Goal: Transaction & Acquisition: Purchase product/service

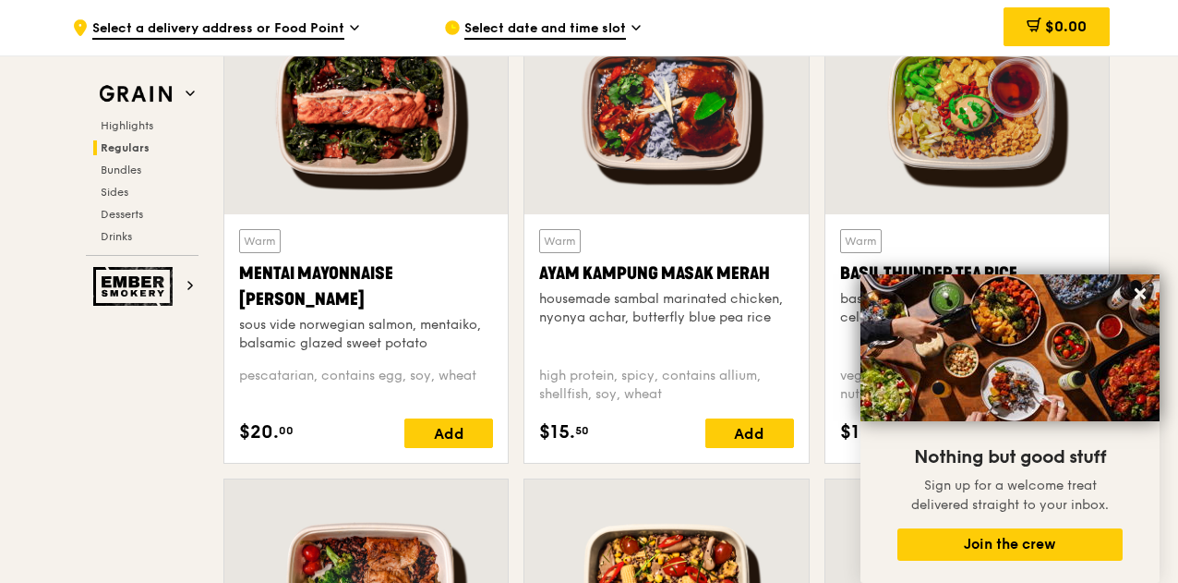
scroll to position [1705, 0]
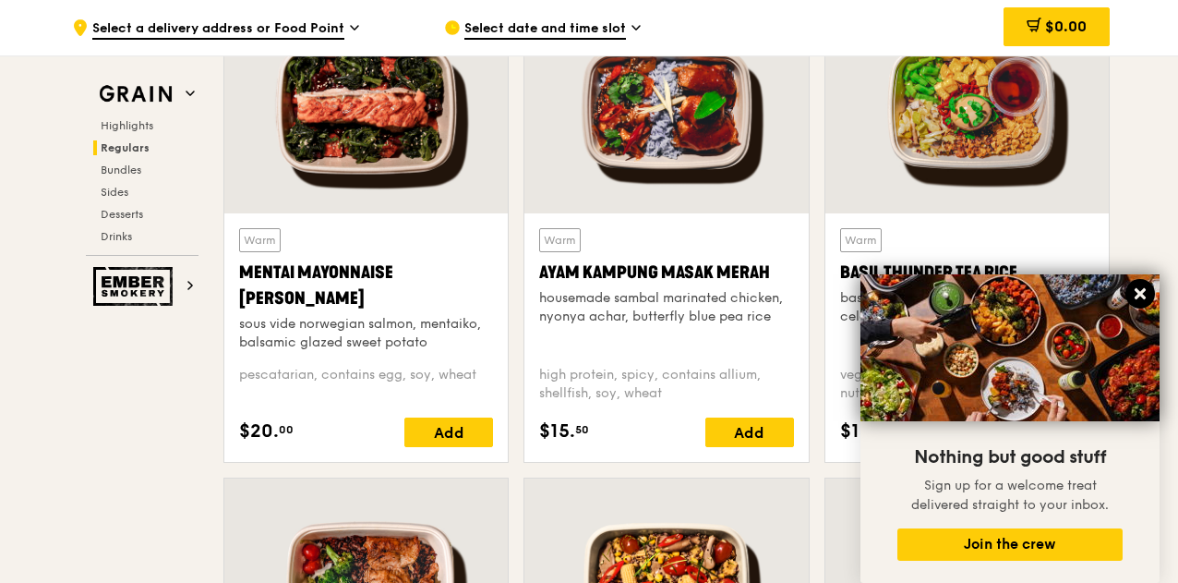
click at [1148, 287] on icon at bounding box center [1140, 293] width 17 height 17
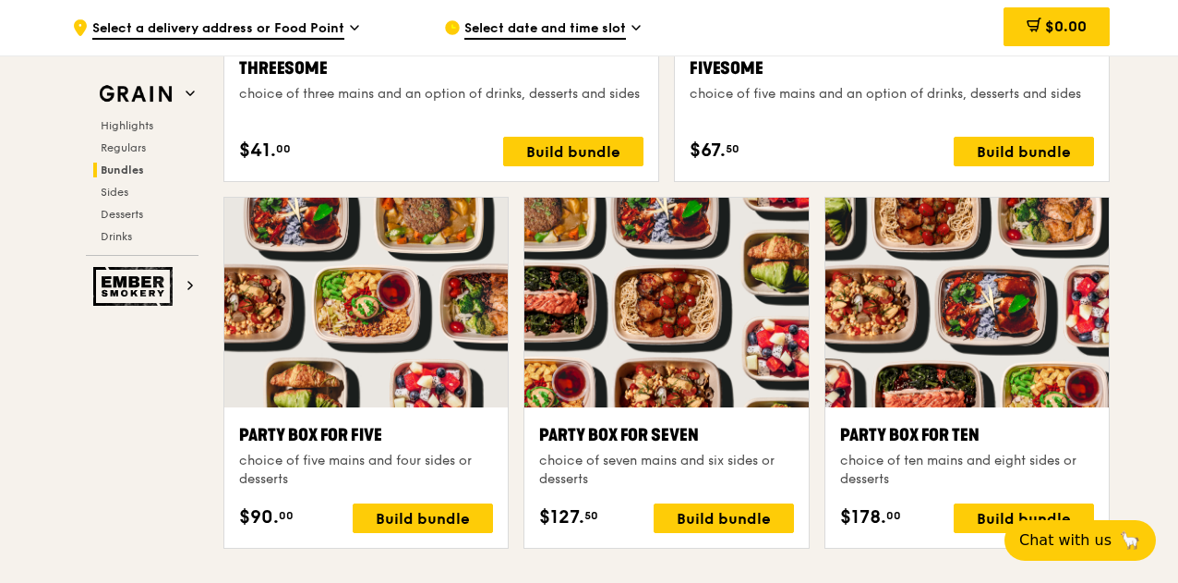
scroll to position [3544, 0]
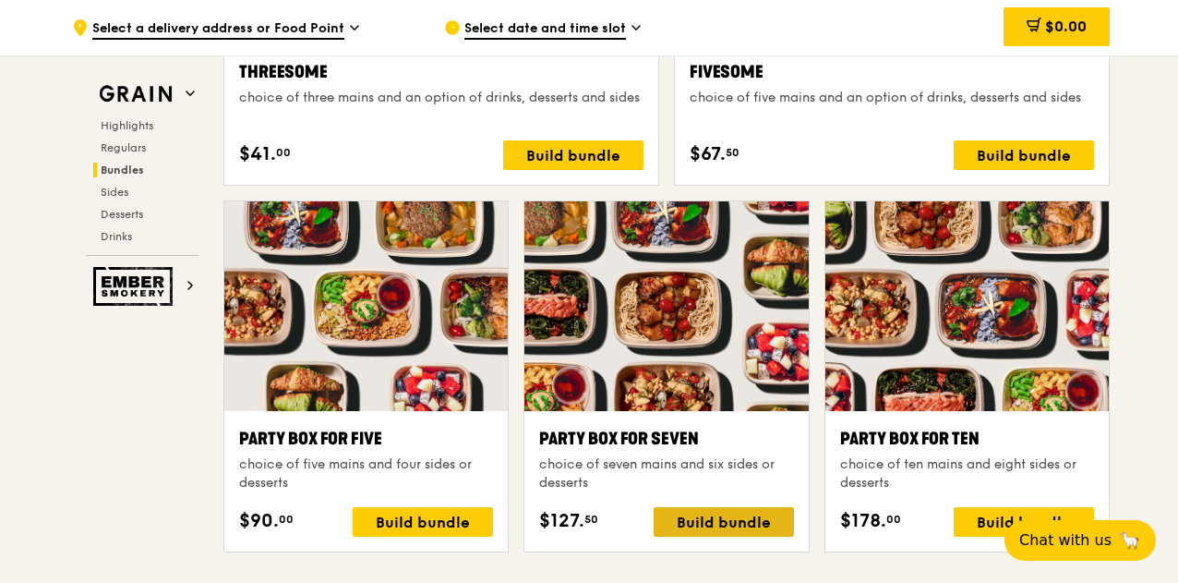
click at [763, 516] on div "Build bundle" at bounding box center [724, 522] width 140 height 30
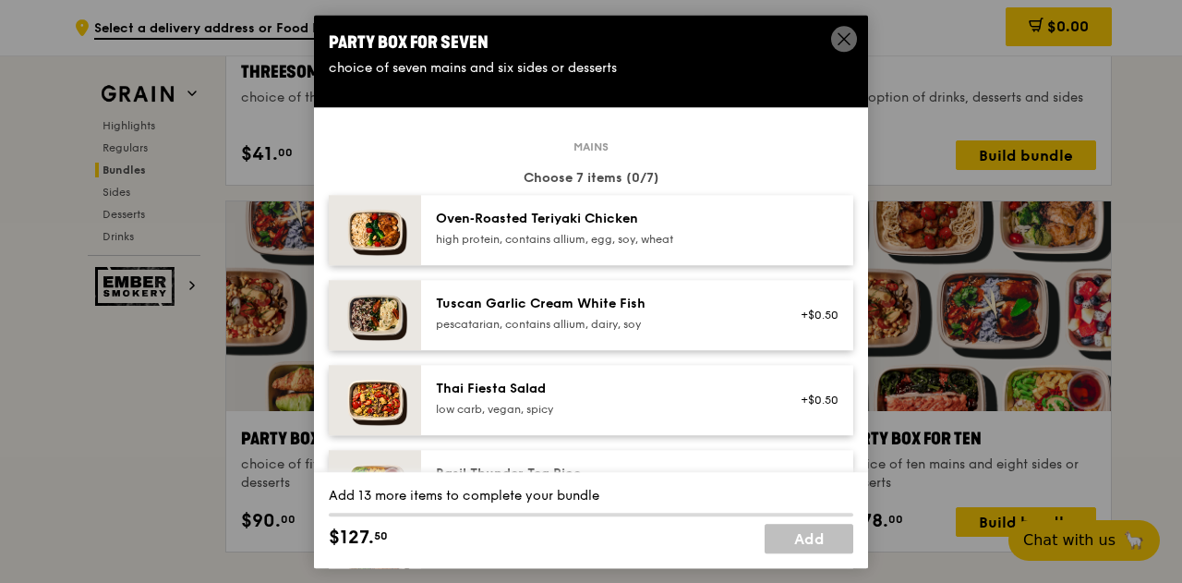
click at [644, 238] on div "high protein, contains allium, egg, soy, wheat" at bounding box center [602, 239] width 332 height 15
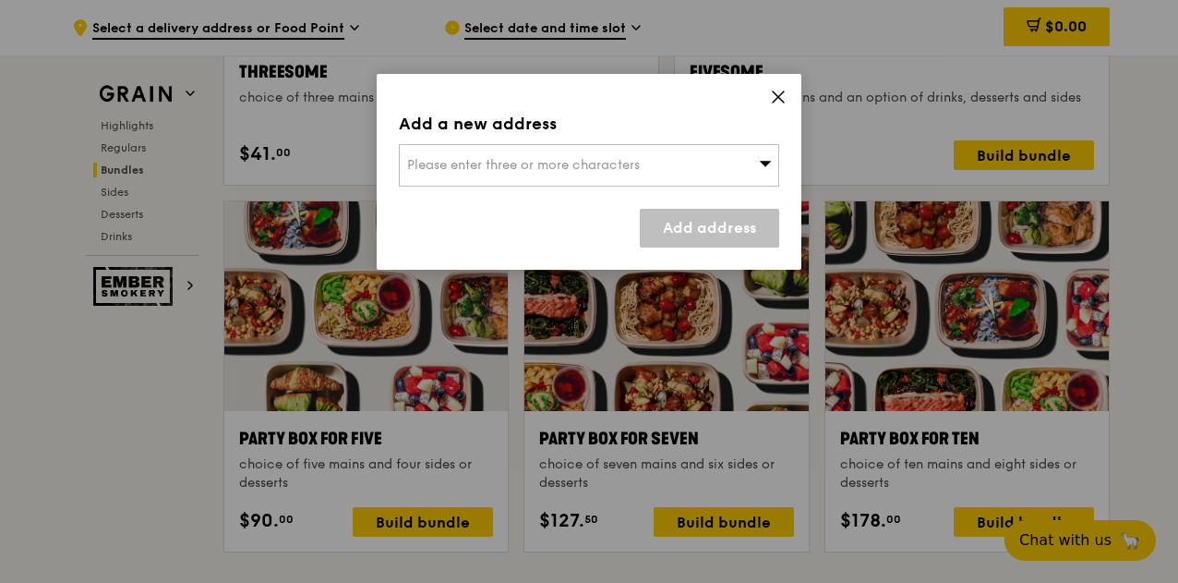
click at [644, 168] on div "Please enter three or more characters" at bounding box center [589, 165] width 380 height 42
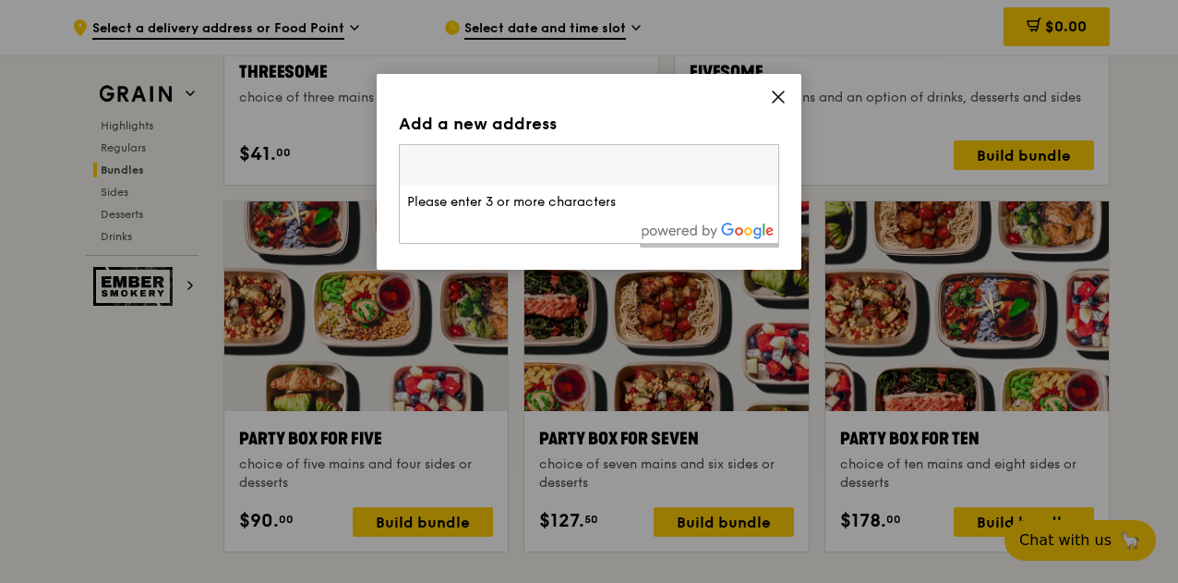
click at [644, 168] on input "search" at bounding box center [589, 165] width 379 height 41
click at [780, 101] on icon at bounding box center [778, 97] width 17 height 17
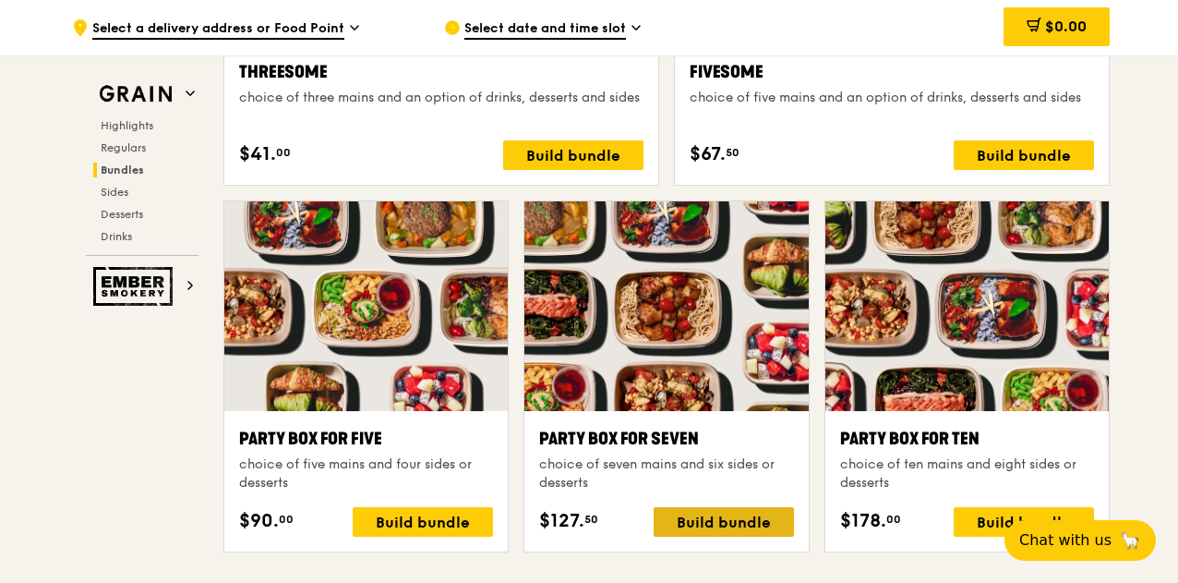
click at [706, 529] on div "Build bundle" at bounding box center [724, 522] width 140 height 30
click at [711, 525] on div "Build bundle" at bounding box center [724, 522] width 140 height 30
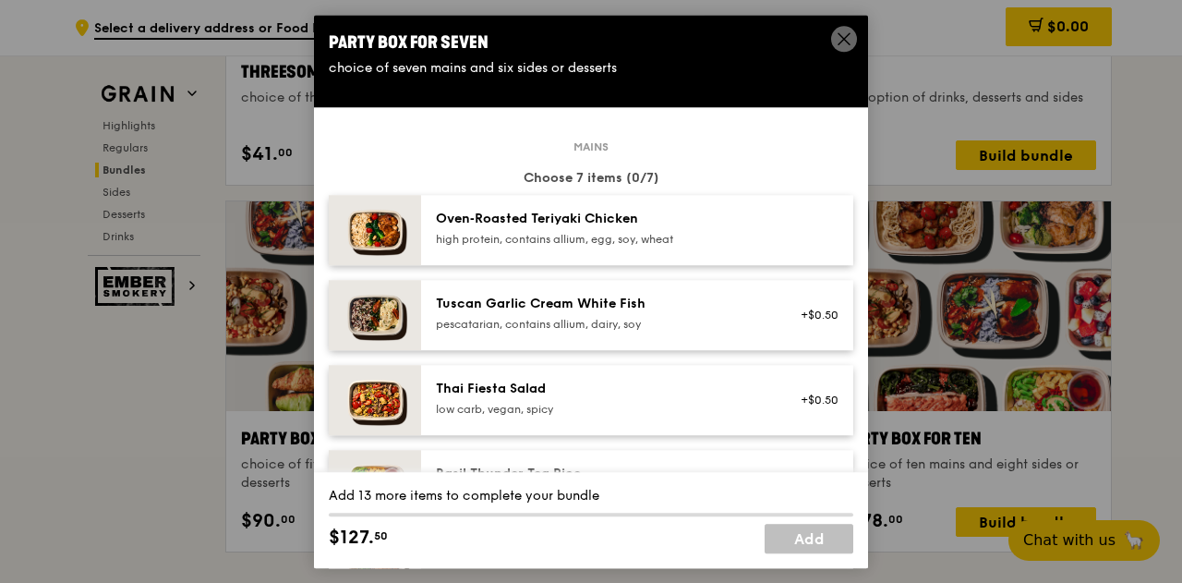
click at [567, 247] on div "Oven‑Roasted Teriyaki Chicken high protein, contains allium, egg, soy, wheat" at bounding box center [602, 230] width 354 height 41
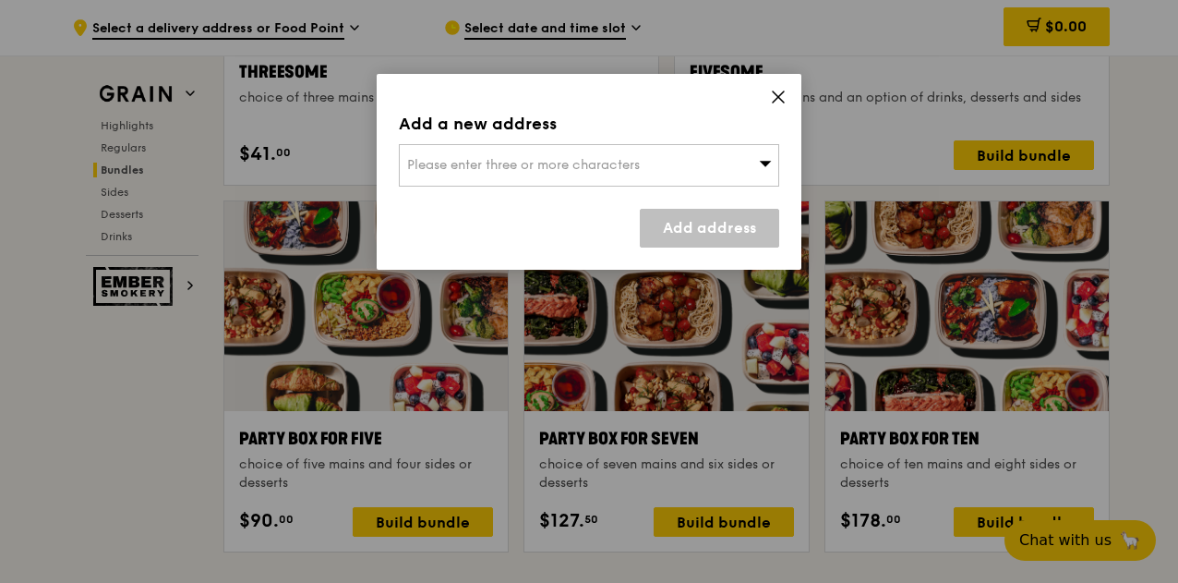
click at [619, 166] on span "Please enter three or more characters" at bounding box center [523, 165] width 233 height 16
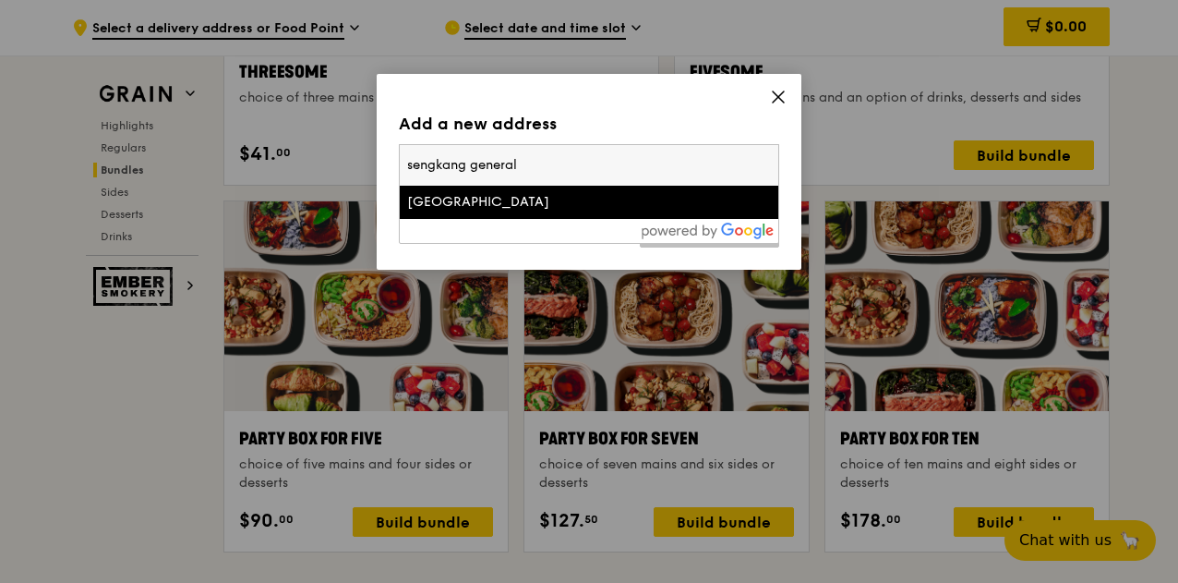
type input "sengkang general"
click at [548, 204] on div "[GEOGRAPHIC_DATA]" at bounding box center [543, 202] width 273 height 18
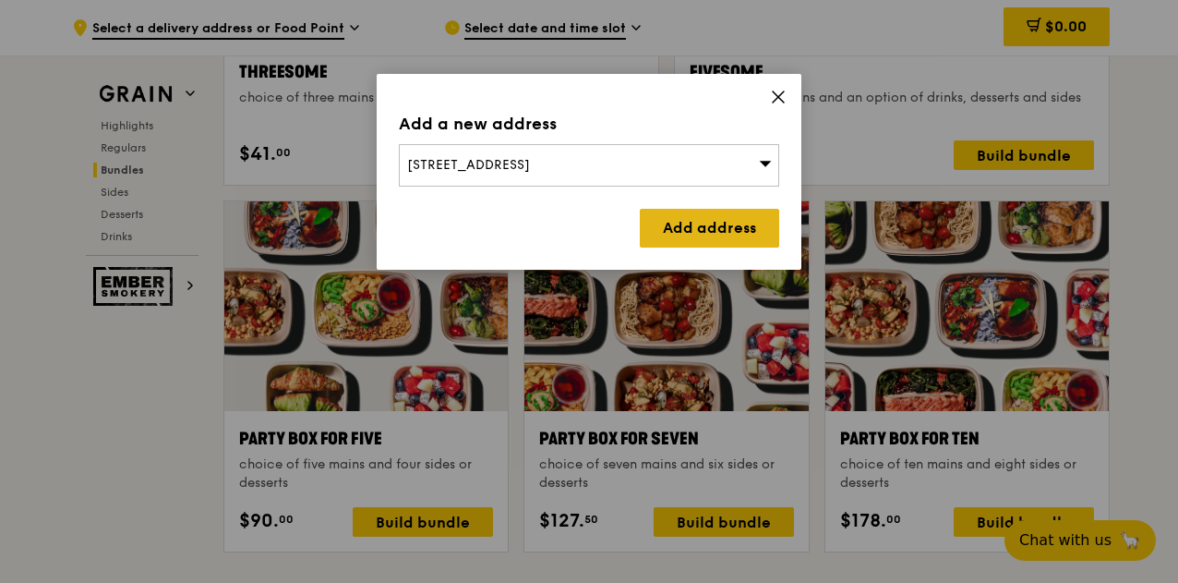
click at [717, 230] on link "Add address" at bounding box center [709, 228] width 139 height 39
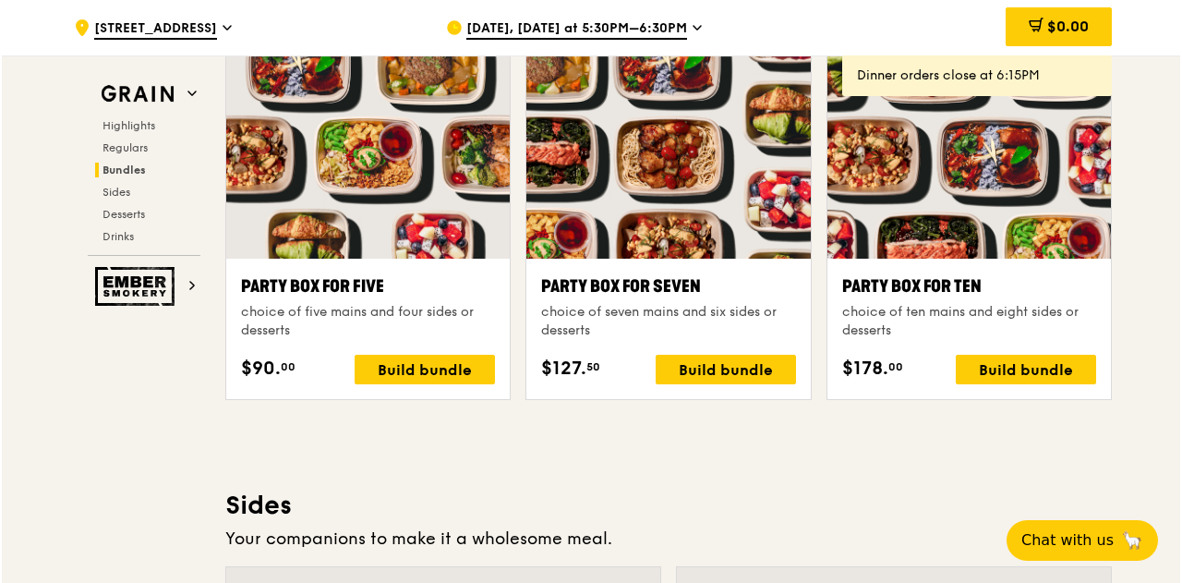
scroll to position [3697, 0]
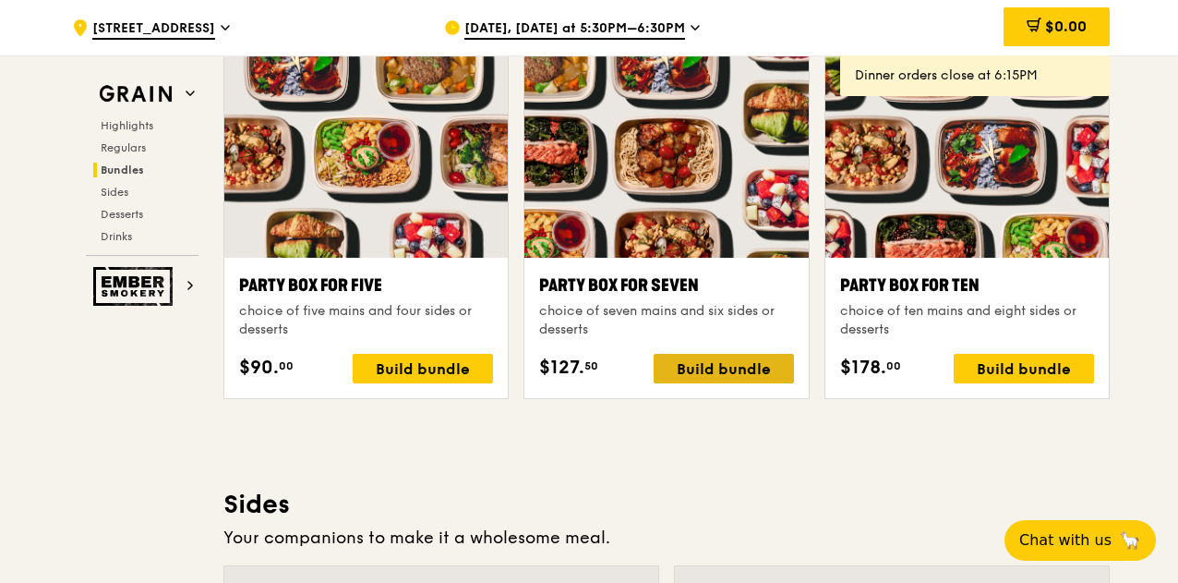
click at [766, 354] on div "Build bundle" at bounding box center [724, 369] width 140 height 30
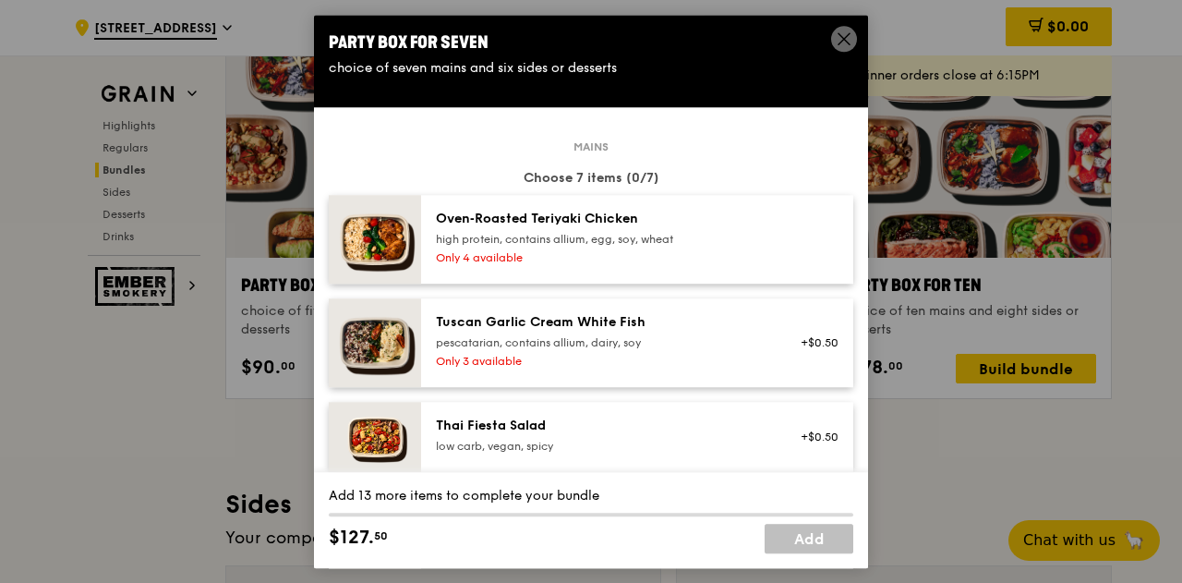
click at [673, 246] on div "high protein, contains allium, egg, soy, wheat" at bounding box center [602, 239] width 332 height 15
click at [663, 330] on div "Tuscan Garlic Cream White Fish" at bounding box center [602, 322] width 332 height 18
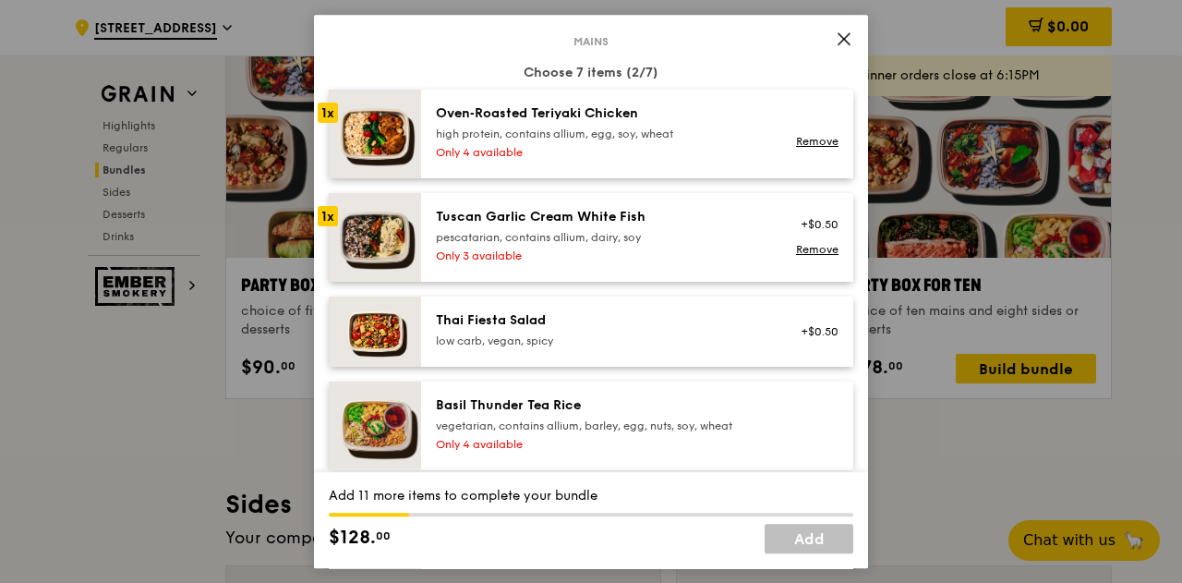
scroll to position [119, 0]
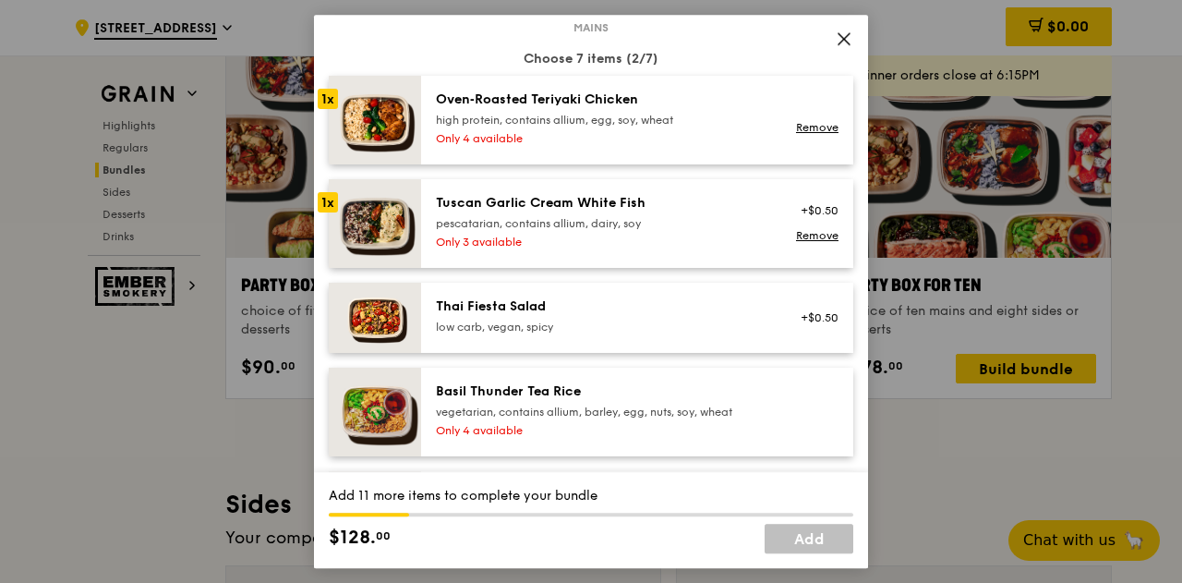
click at [663, 330] on div "low carb, vegan, spicy" at bounding box center [602, 327] width 332 height 15
click at [661, 413] on div "vegetarian, contains allium, barley, egg, nuts, soy, wheat" at bounding box center [602, 411] width 332 height 15
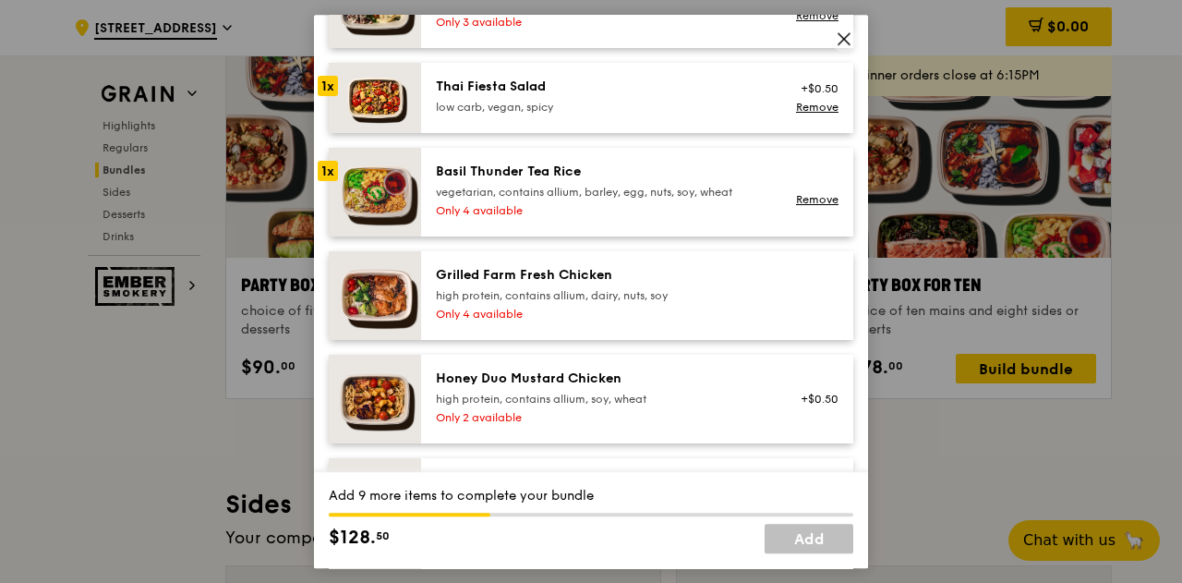
click at [670, 300] on div "high protein, contains allium, dairy, nuts, soy" at bounding box center [602, 295] width 332 height 15
click at [656, 392] on div "high protein, contains allium, soy, wheat" at bounding box center [602, 399] width 332 height 15
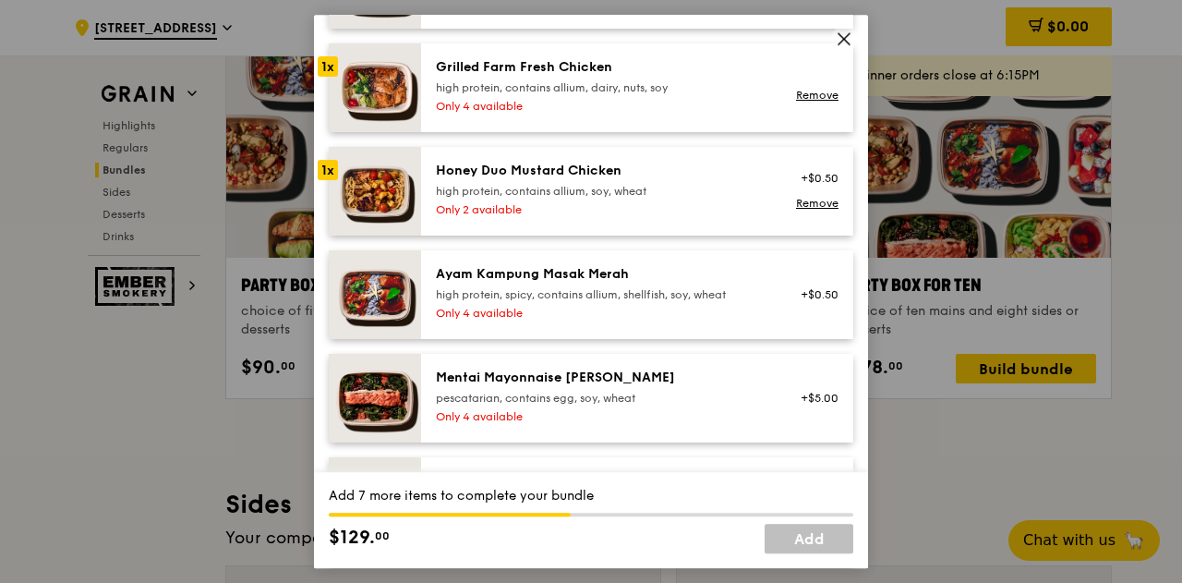
scroll to position [557, 0]
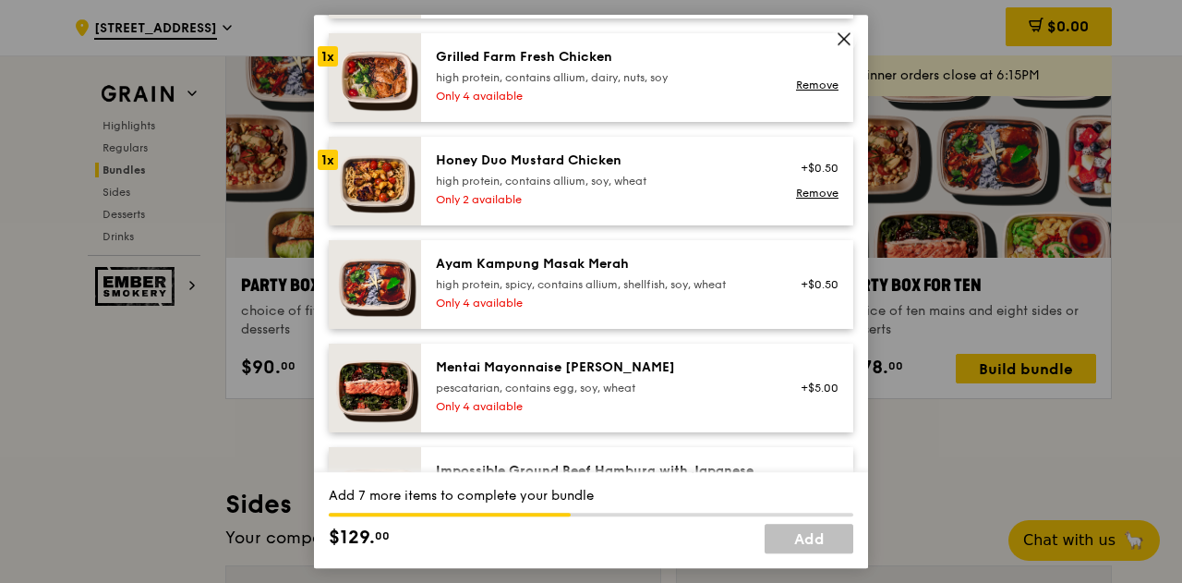
click at [661, 287] on div "high protein, spicy, contains allium, shellfish, soy, wheat" at bounding box center [602, 284] width 332 height 15
click at [646, 373] on div "Mentai Mayonnaise [PERSON_NAME]" at bounding box center [602, 367] width 332 height 18
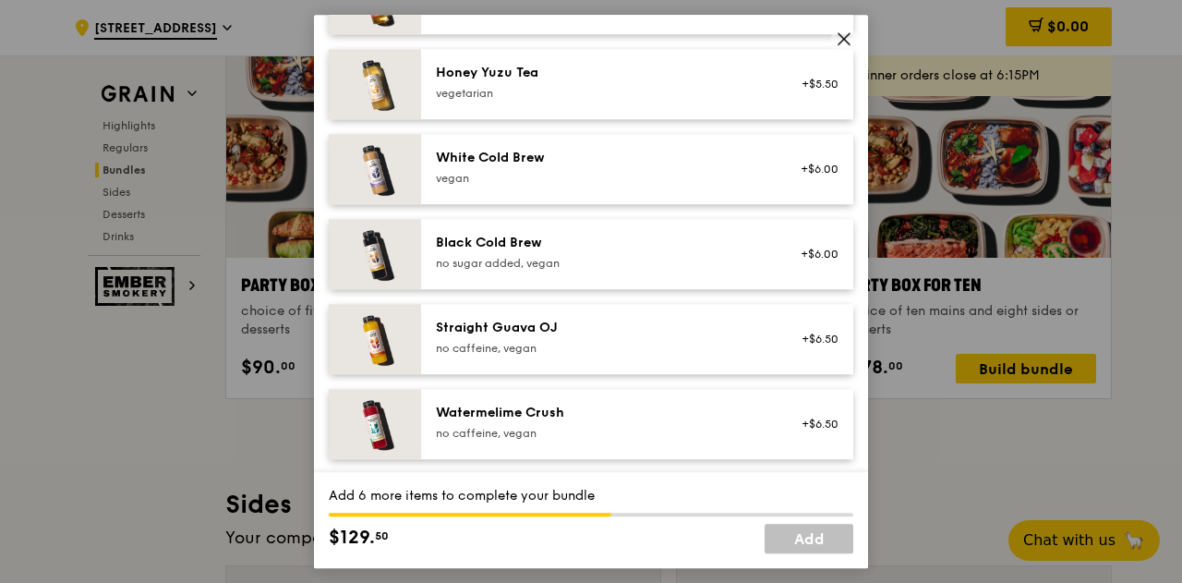
scroll to position [2482, 0]
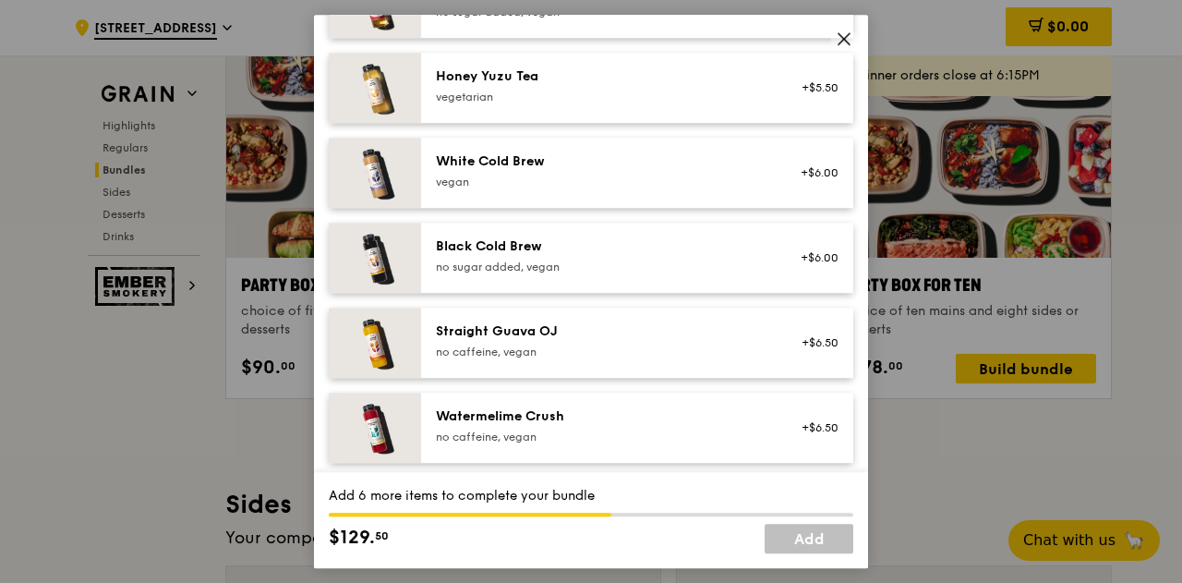
click at [674, 93] on div "vegetarian" at bounding box center [602, 97] width 332 height 15
drag, startPoint x: 633, startPoint y: 181, endPoint x: 626, endPoint y: 215, distance: 34.8
click at [632, 182] on div "vegan" at bounding box center [602, 182] width 332 height 15
click at [624, 274] on div "Black Cold Brew no sugar added, vegan" at bounding box center [602, 257] width 354 height 41
click at [603, 357] on div "Straight Guava OJ no caffeine, vegan" at bounding box center [602, 342] width 354 height 41
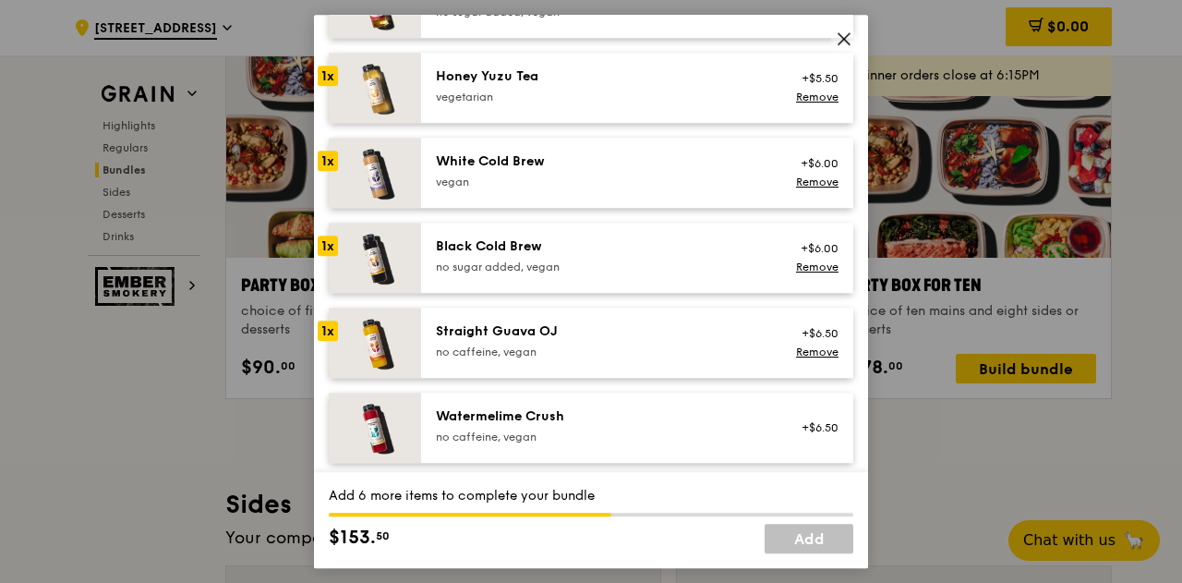
click at [606, 411] on div "Watermelime Crush" at bounding box center [602, 416] width 332 height 18
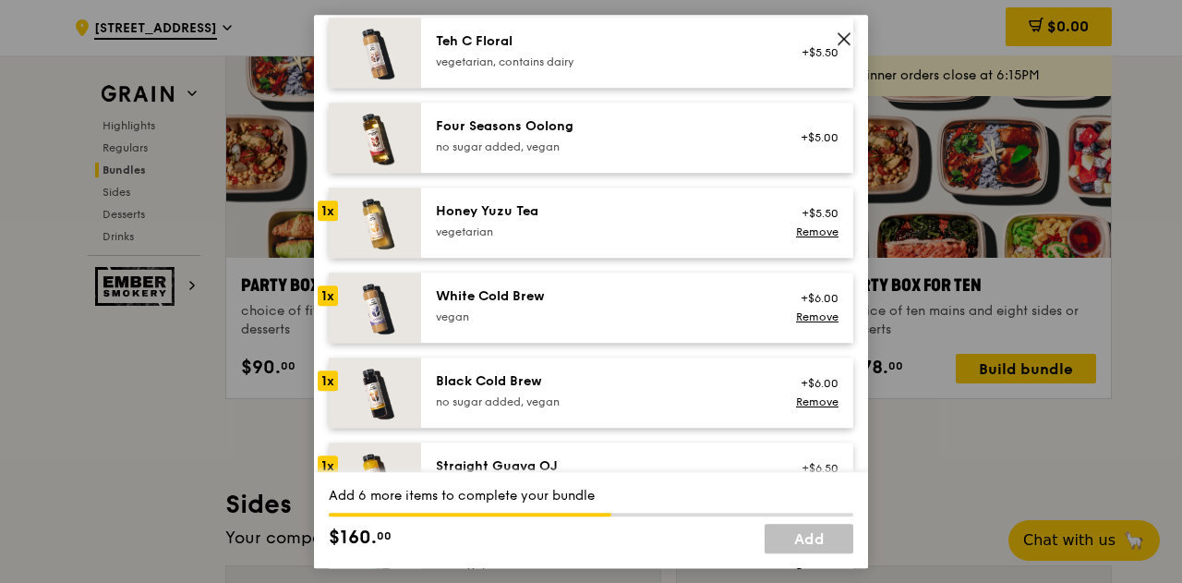
scroll to position [2346, 0]
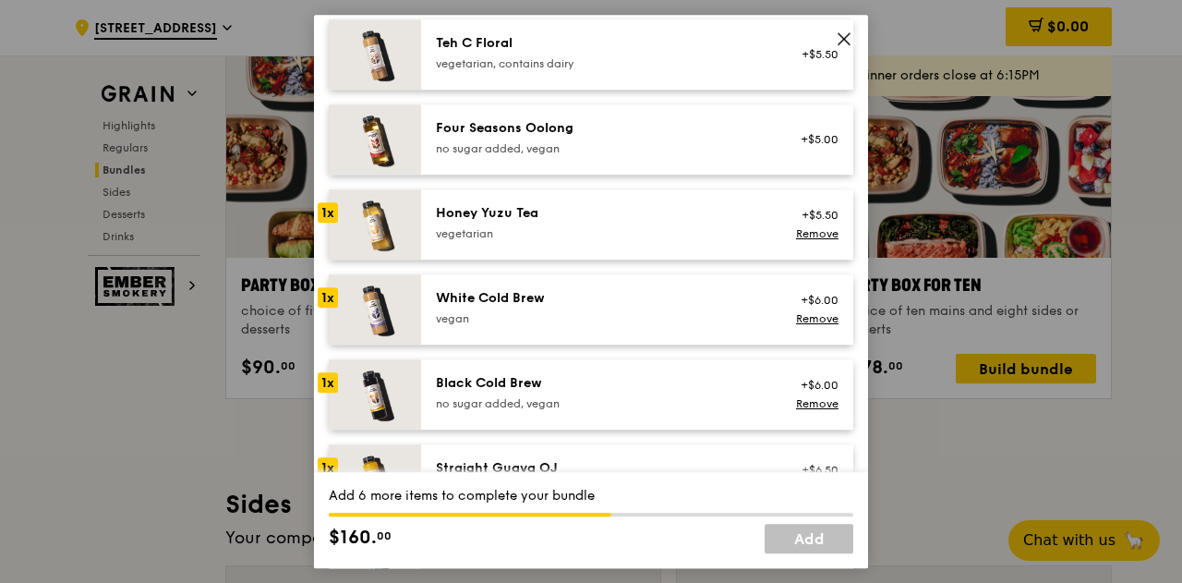
click at [647, 143] on div "no sugar added, vegan" at bounding box center [602, 148] width 332 height 15
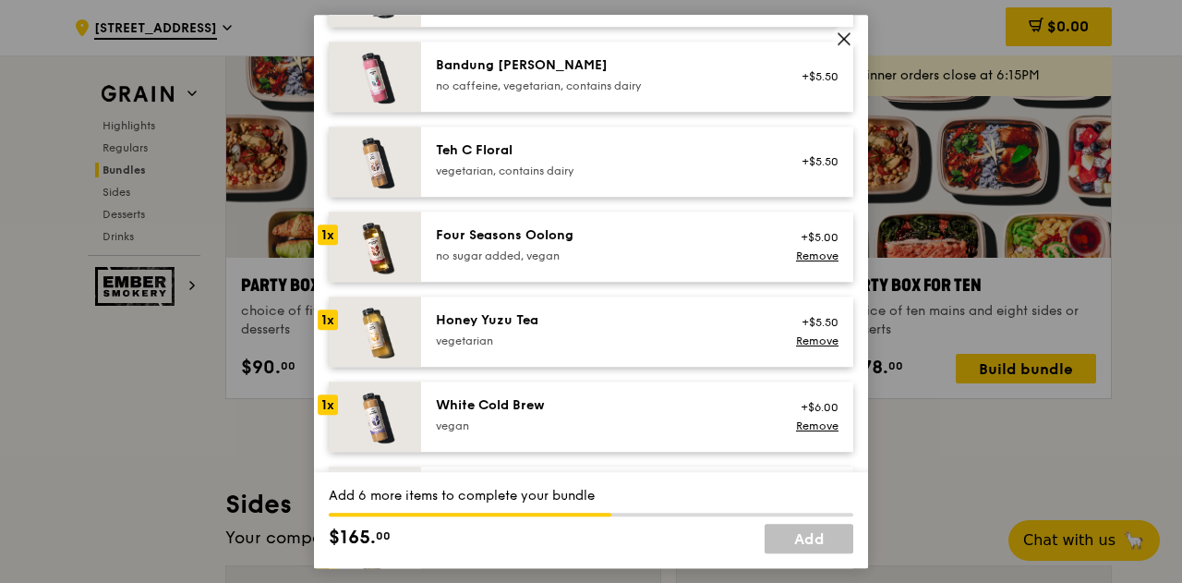
scroll to position [2235, 0]
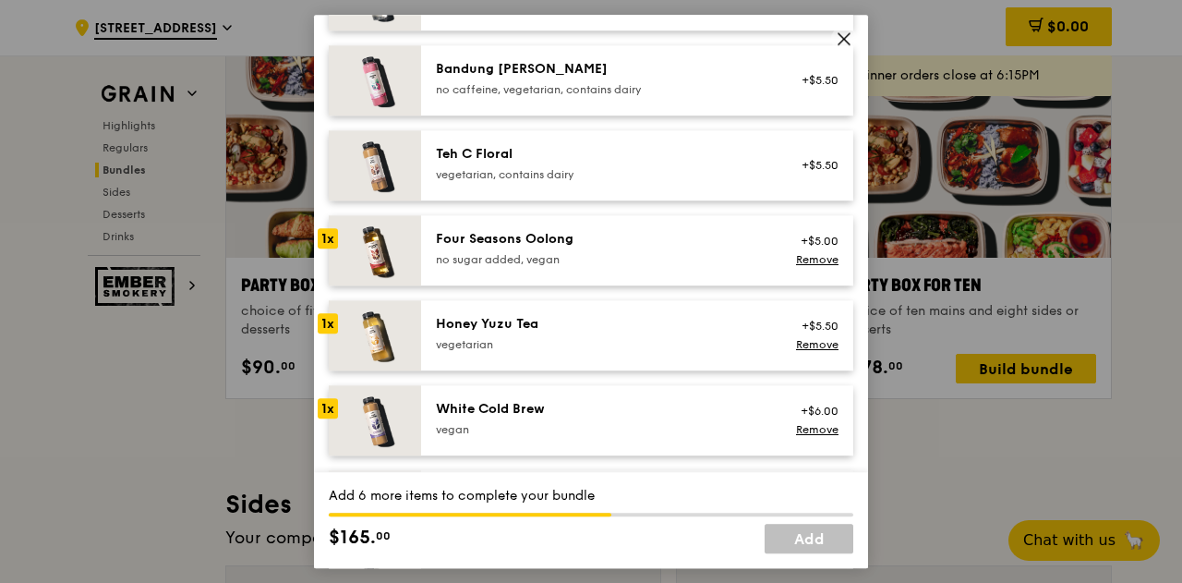
click at [604, 176] on div "vegetarian, contains dairy" at bounding box center [602, 174] width 332 height 15
click at [619, 90] on div "no caffeine, vegetarian, contains dairy" at bounding box center [602, 89] width 332 height 15
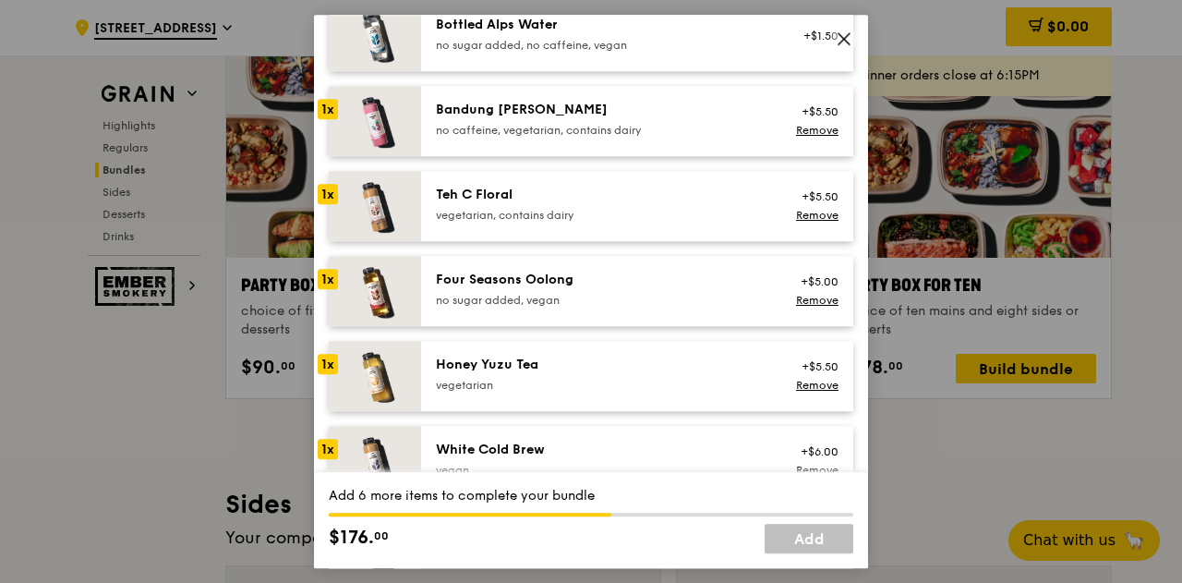
scroll to position [2194, 0]
click at [552, 125] on div "no caffeine, vegetarian, contains dairy" at bounding box center [602, 130] width 332 height 15
click at [504, 101] on div "Bandung [PERSON_NAME]" at bounding box center [602, 110] width 332 height 18
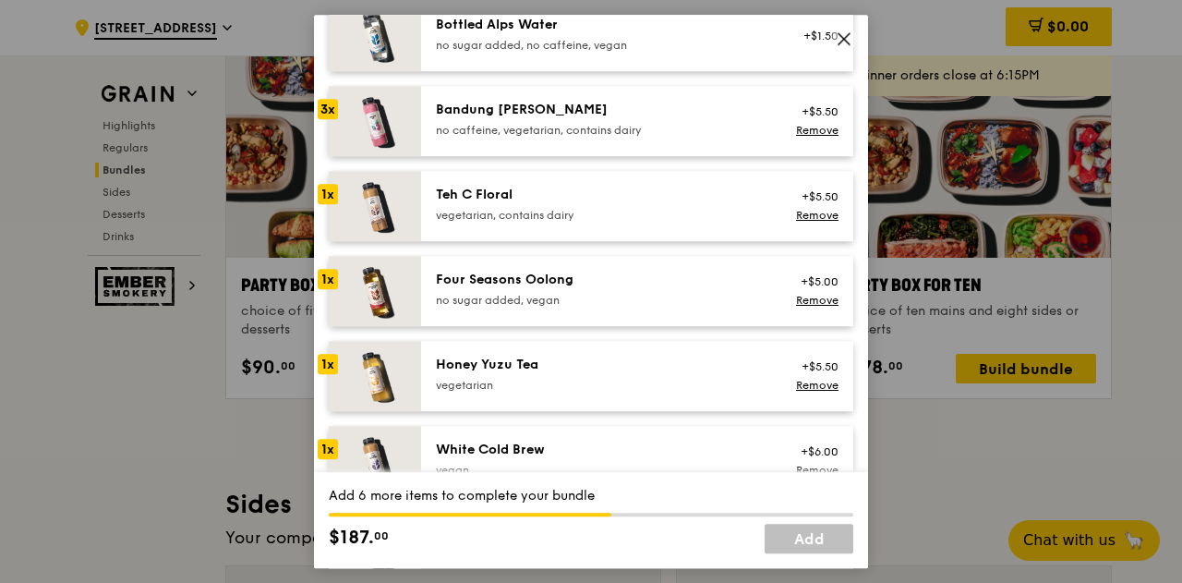
click at [504, 101] on div "Bandung [PERSON_NAME]" at bounding box center [602, 110] width 332 height 18
click at [333, 106] on div "3x" at bounding box center [328, 109] width 20 height 20
click at [805, 128] on link "Remove" at bounding box center [817, 130] width 42 height 13
click at [812, 540] on link "Add" at bounding box center [809, 539] width 89 height 30
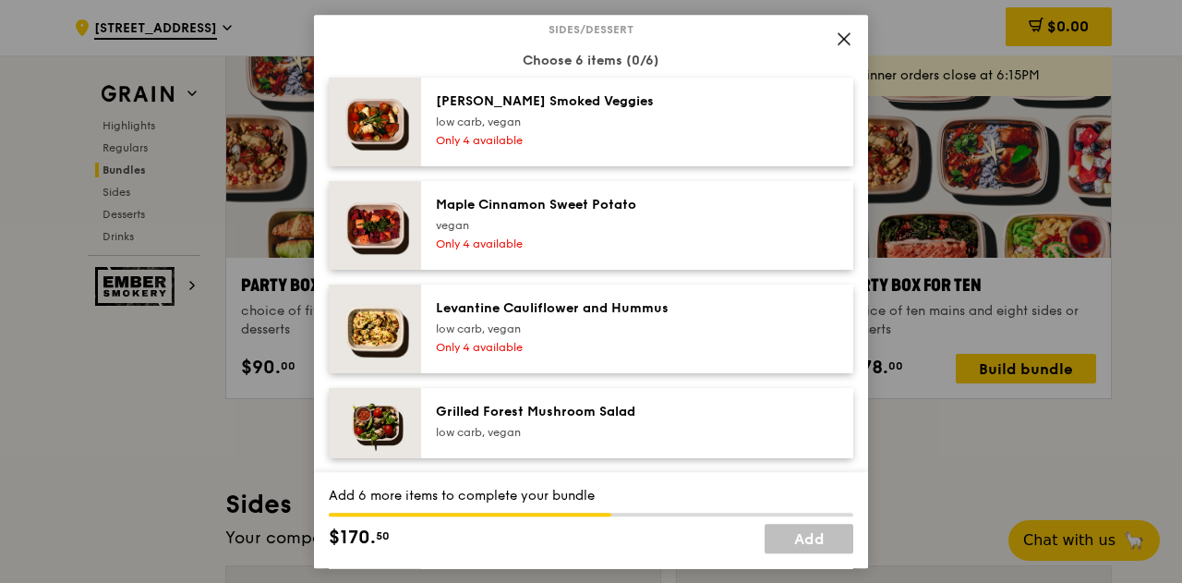
scroll to position [1121, 0]
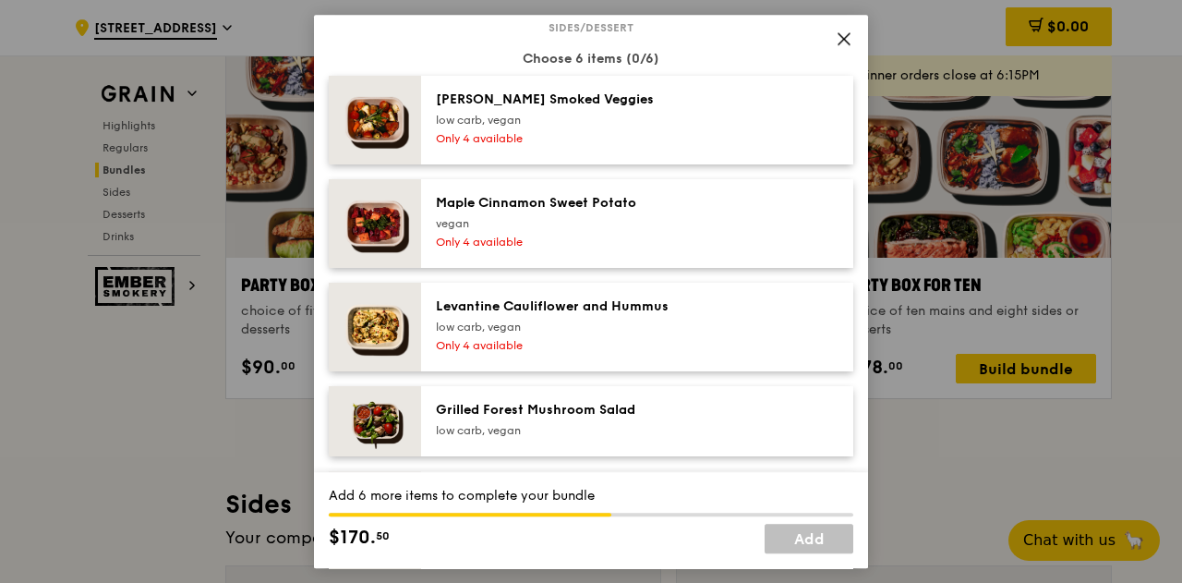
click at [659, 145] on div "Only 4 available" at bounding box center [602, 138] width 332 height 15
click at [630, 259] on div "Maple Cinnamon Sweet Potato [GEOGRAPHIC_DATA] Only 4 available" at bounding box center [637, 223] width 432 height 89
click at [618, 323] on div "low carb, vegan" at bounding box center [602, 327] width 332 height 15
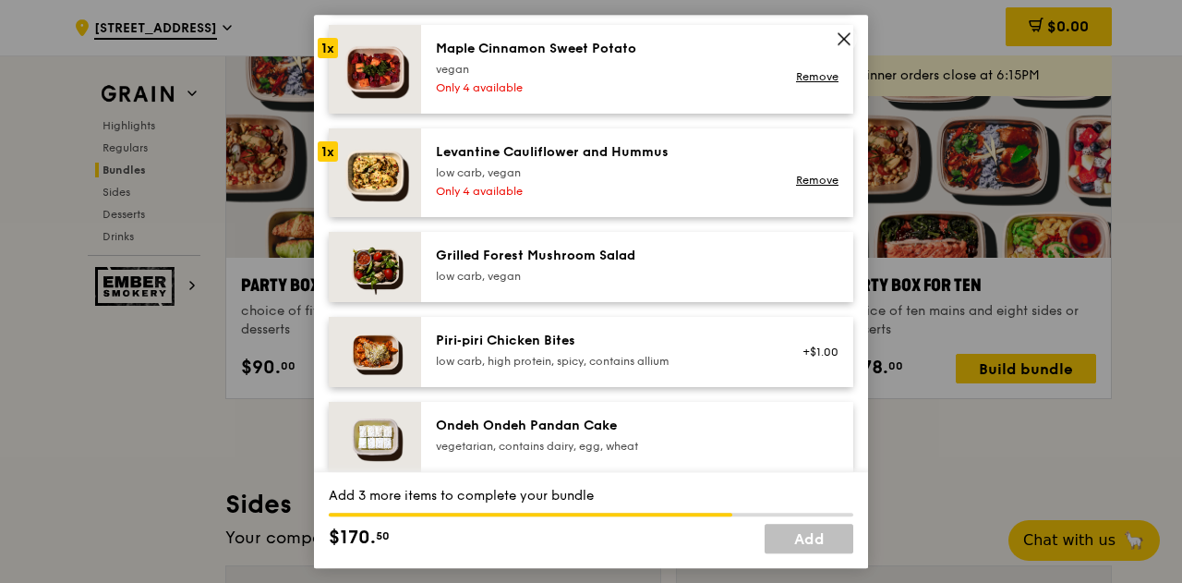
scroll to position [1315, 0]
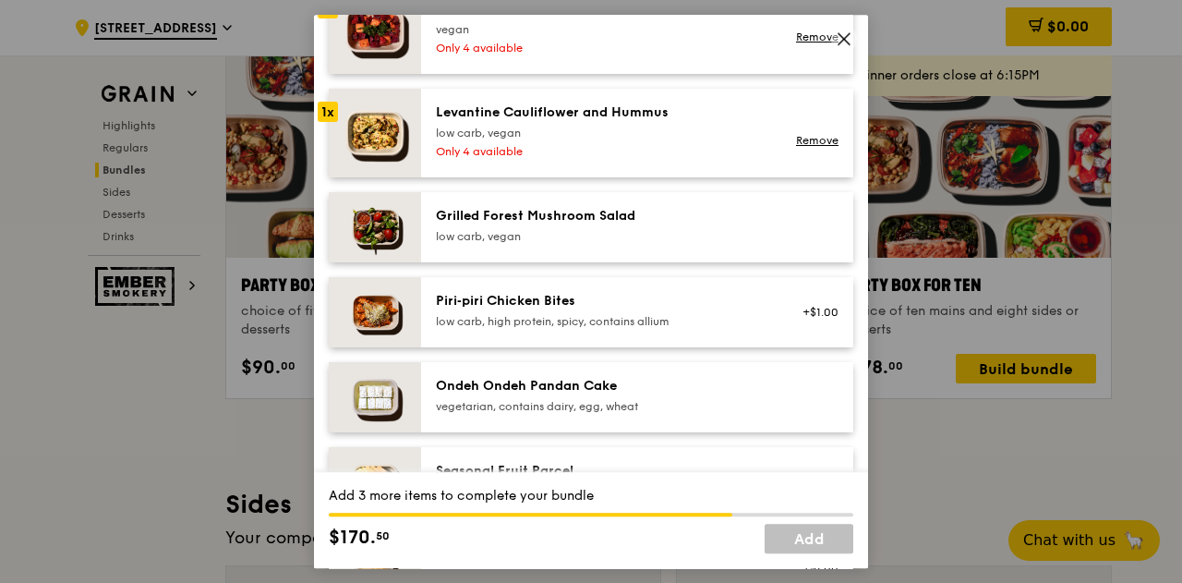
click at [644, 230] on div "low carb, vegan" at bounding box center [602, 236] width 332 height 15
click at [624, 323] on div "low carb, high protein, spicy, contains allium" at bounding box center [602, 321] width 332 height 15
click at [617, 405] on div "vegetarian, contains dairy, egg, wheat" at bounding box center [602, 406] width 332 height 15
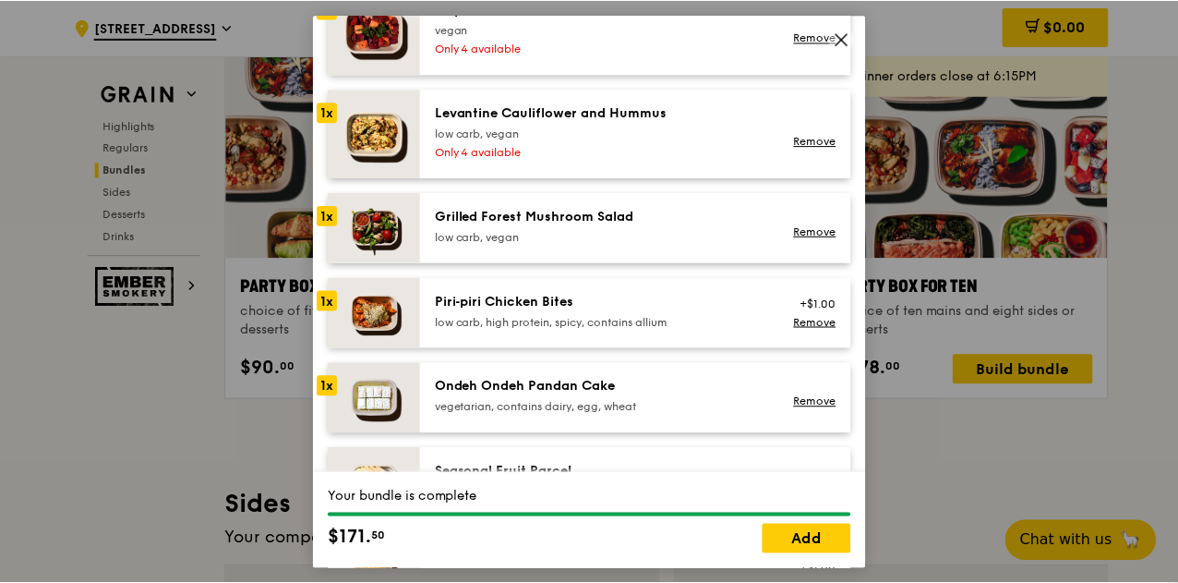
scroll to position [1597, 0]
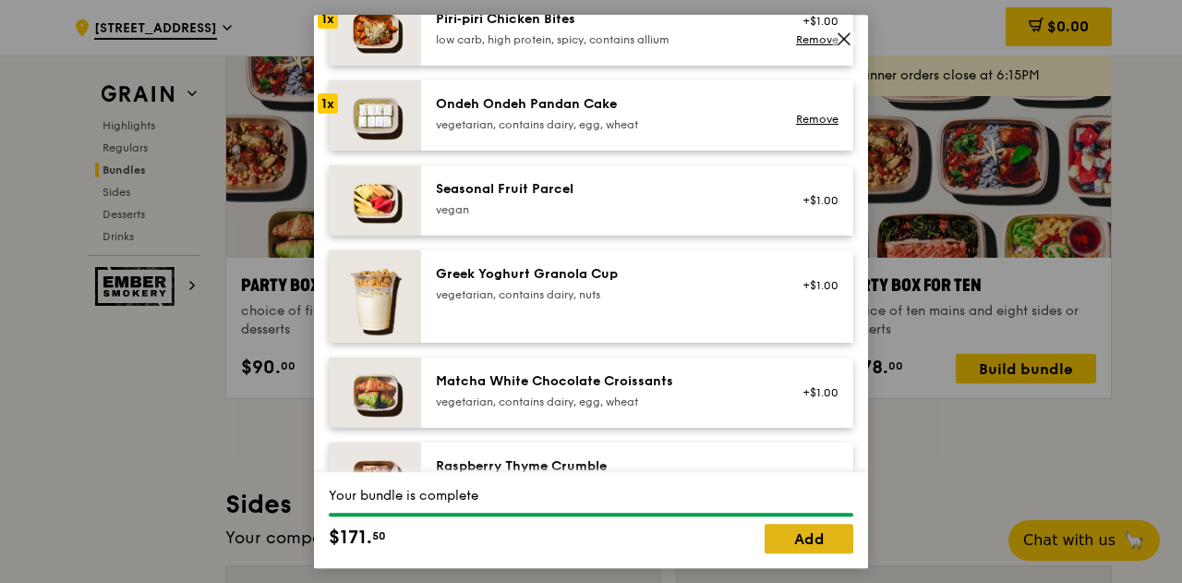
click at [821, 540] on link "Add" at bounding box center [809, 539] width 89 height 30
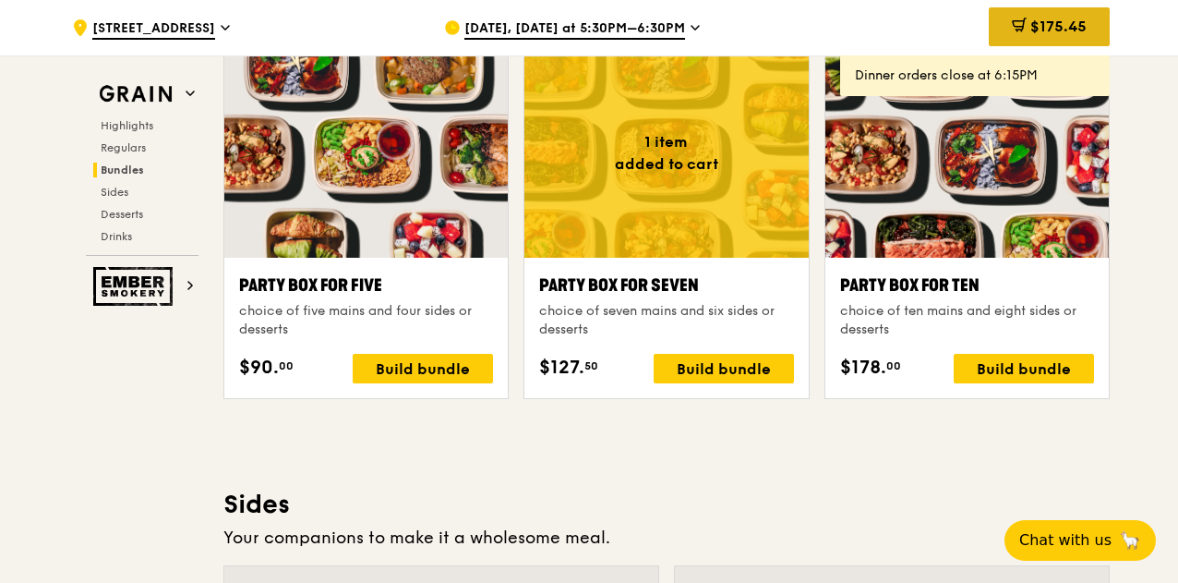
click at [1062, 24] on span "$175.45" at bounding box center [1059, 27] width 56 height 18
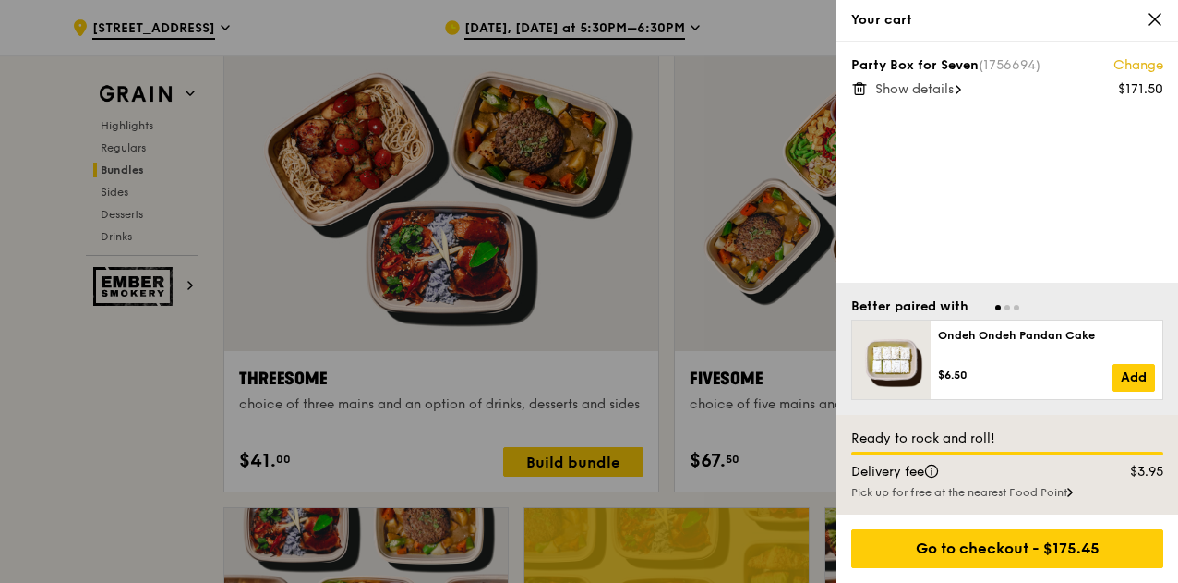
scroll to position [3236, 0]
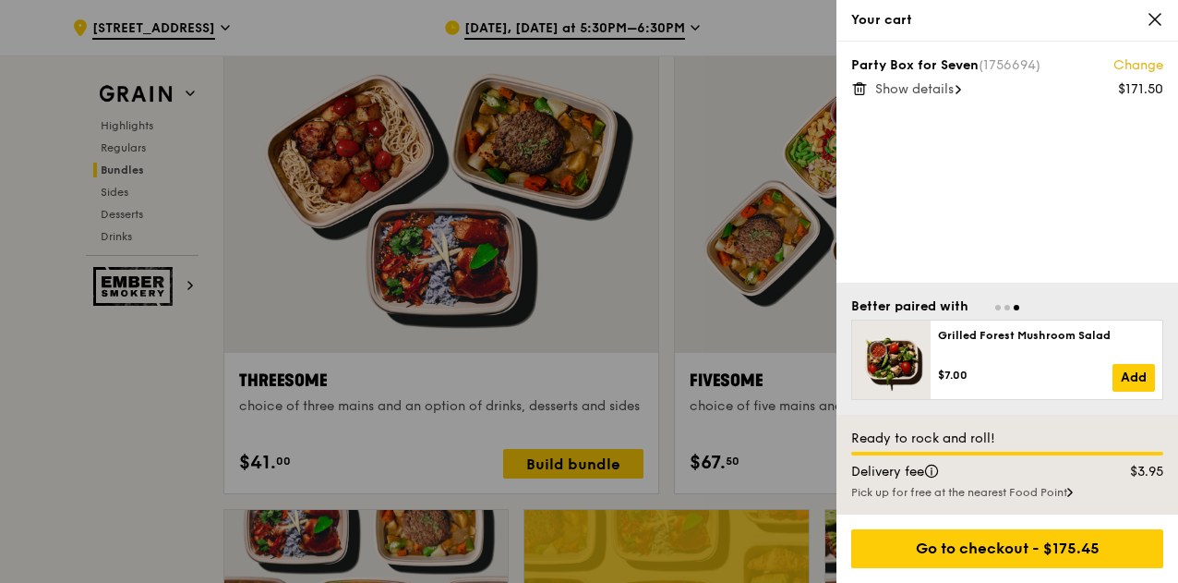
click at [106, 400] on div at bounding box center [589, 291] width 1178 height 583
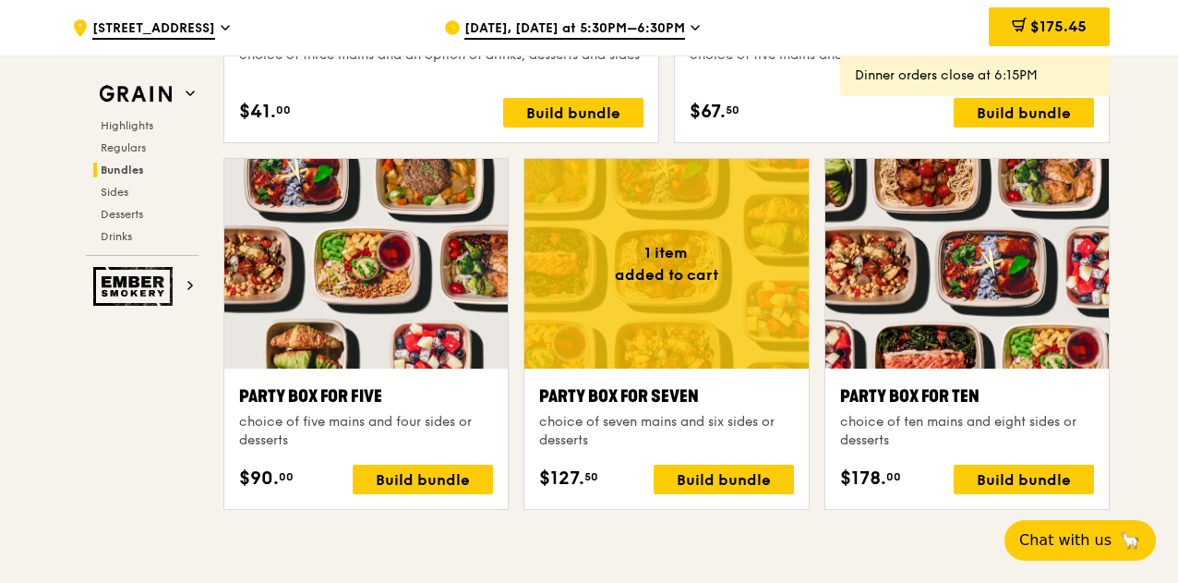
scroll to position [3603, 0]
